Goal: Task Accomplishment & Management: Manage account settings

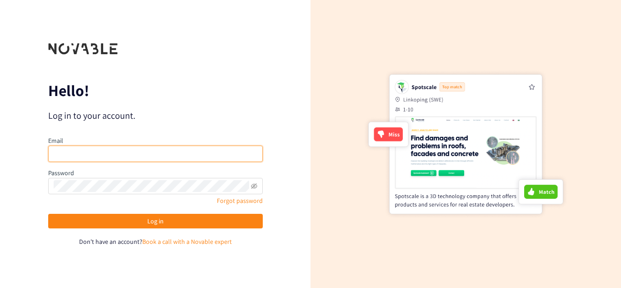
click at [125, 150] on input "email" at bounding box center [155, 153] width 214 height 16
click at [48, 214] on button "Log in" at bounding box center [155, 221] width 214 height 15
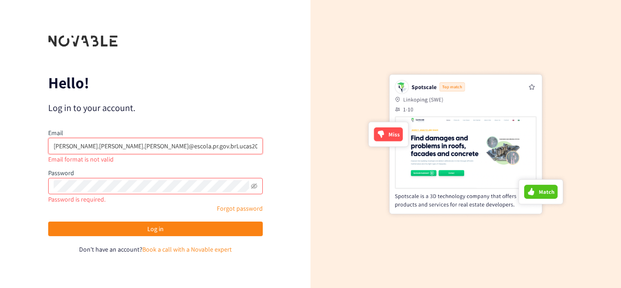
click at [48, 221] on button "Log in" at bounding box center [155, 228] width 214 height 15
click at [219, 194] on div "Password is required." at bounding box center [155, 199] width 214 height 10
click at [190, 146] on input "[PERSON_NAME].[PERSON_NAME].[PERSON_NAME]@escola.pr.gov.brLucas2009." at bounding box center [155, 146] width 214 height 16
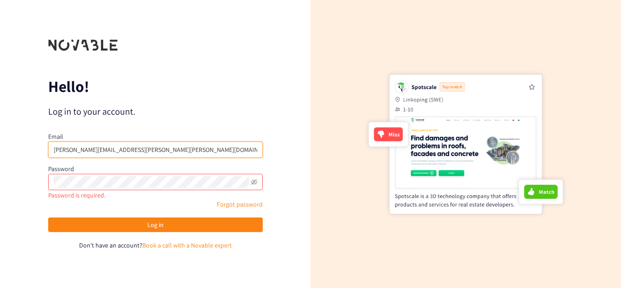
type input "[PERSON_NAME][EMAIL_ADDRESS][PERSON_NAME][PERSON_NAME][DOMAIN_NAME]"
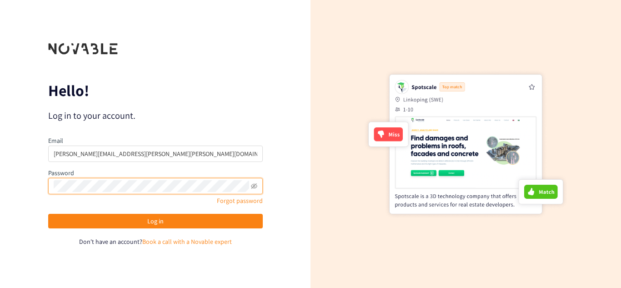
click at [48, 214] on button "Log in" at bounding box center [155, 221] width 214 height 15
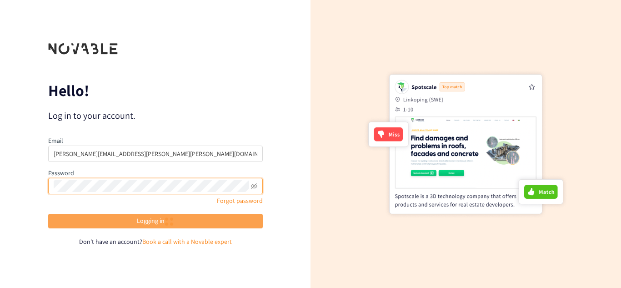
click at [185, 224] on button "Logging in" at bounding box center [155, 221] width 214 height 15
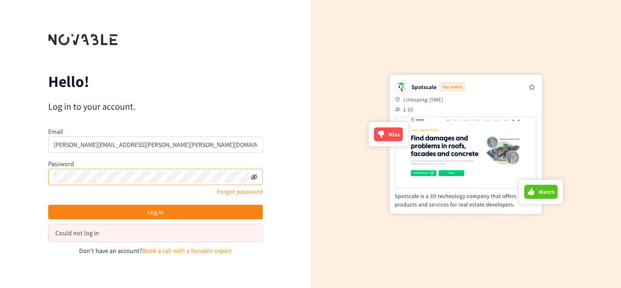
click at [252, 179] on icon "eye-invisible" at bounding box center [254, 177] width 6 height 6
click at [48, 204] on button "Log in" at bounding box center [155, 211] width 214 height 15
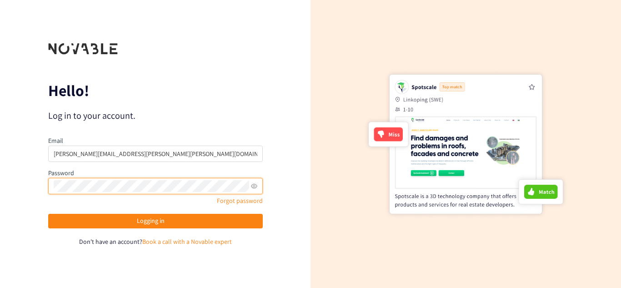
click at [48, 214] on button "Logging in" at bounding box center [155, 221] width 214 height 15
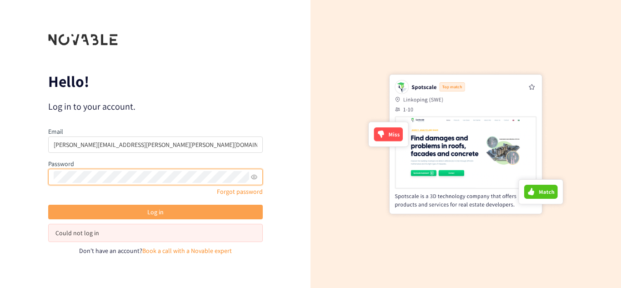
click at [126, 211] on button "Log in" at bounding box center [155, 211] width 214 height 15
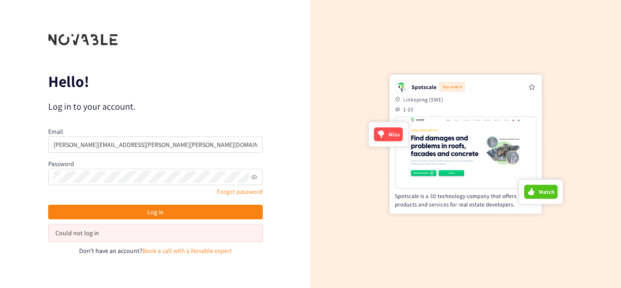
click at [138, 223] on div "Log in Could not log in" at bounding box center [155, 222] width 214 height 37
drag, startPoint x: 59, startPoint y: 49, endPoint x: 156, endPoint y: 66, distance: 99.2
click at [156, 66] on form "Hello! Log in to your account. Email [PERSON_NAME][EMAIL_ADDRESS][PERSON_NAME][…" at bounding box center [155, 144] width 214 height 223
